Goal: Task Accomplishment & Management: Use online tool/utility

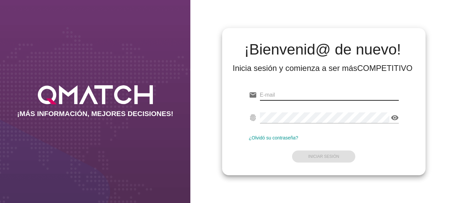
click at [289, 97] on input "email" at bounding box center [329, 95] width 139 height 11
type input "[EMAIL_ADDRESS][PERSON_NAME][DOMAIN_NAME]"
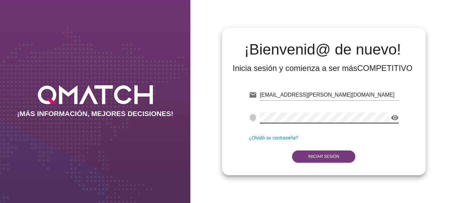
click at [327, 154] on strong "Iniciar Sesión" at bounding box center [323, 156] width 31 height 5
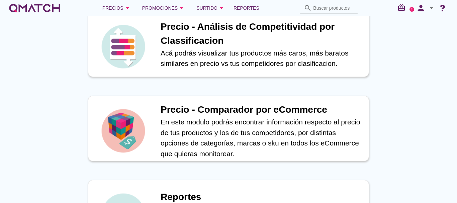
scroll to position [234, 0]
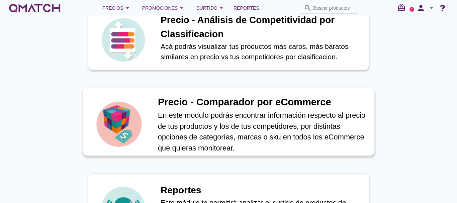
click at [225, 105] on h1 "Precio - Comparador por eCommerce" at bounding box center [262, 102] width 209 height 15
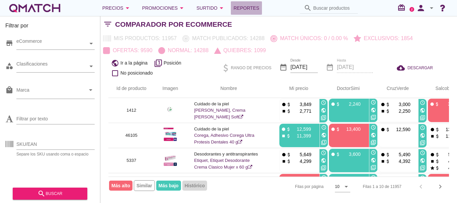
click at [252, 7] on span "Reportes" at bounding box center [246, 8] width 26 height 8
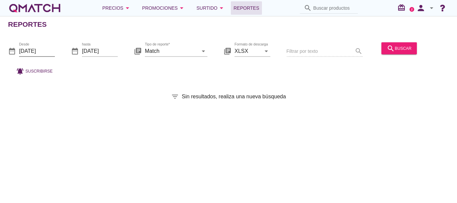
click at [44, 50] on input "[DATE]" at bounding box center [37, 50] width 36 height 11
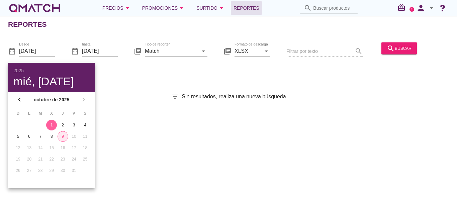
click at [62, 137] on div "9" at bounding box center [63, 136] width 10 height 6
type input "[DATE]"
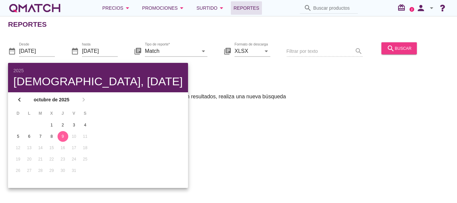
click at [395, 48] on div "search buscar" at bounding box center [398, 48] width 25 height 8
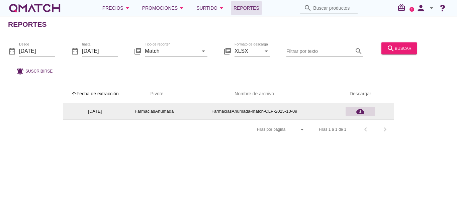
click at [361, 112] on icon "cloud_download" at bounding box center [360, 111] width 8 height 8
